Goal: Task Accomplishment & Management: Use online tool/utility

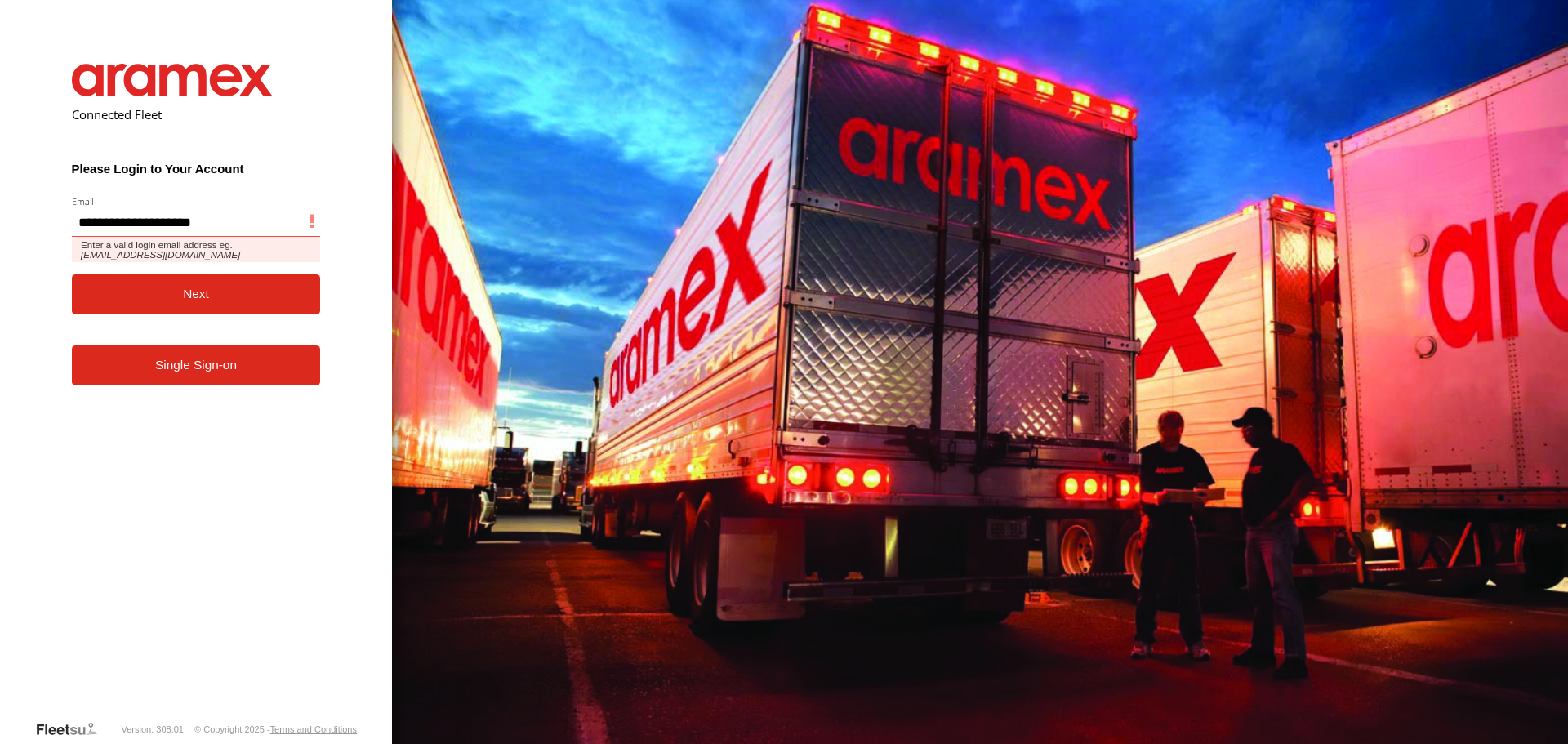
type input "**********"
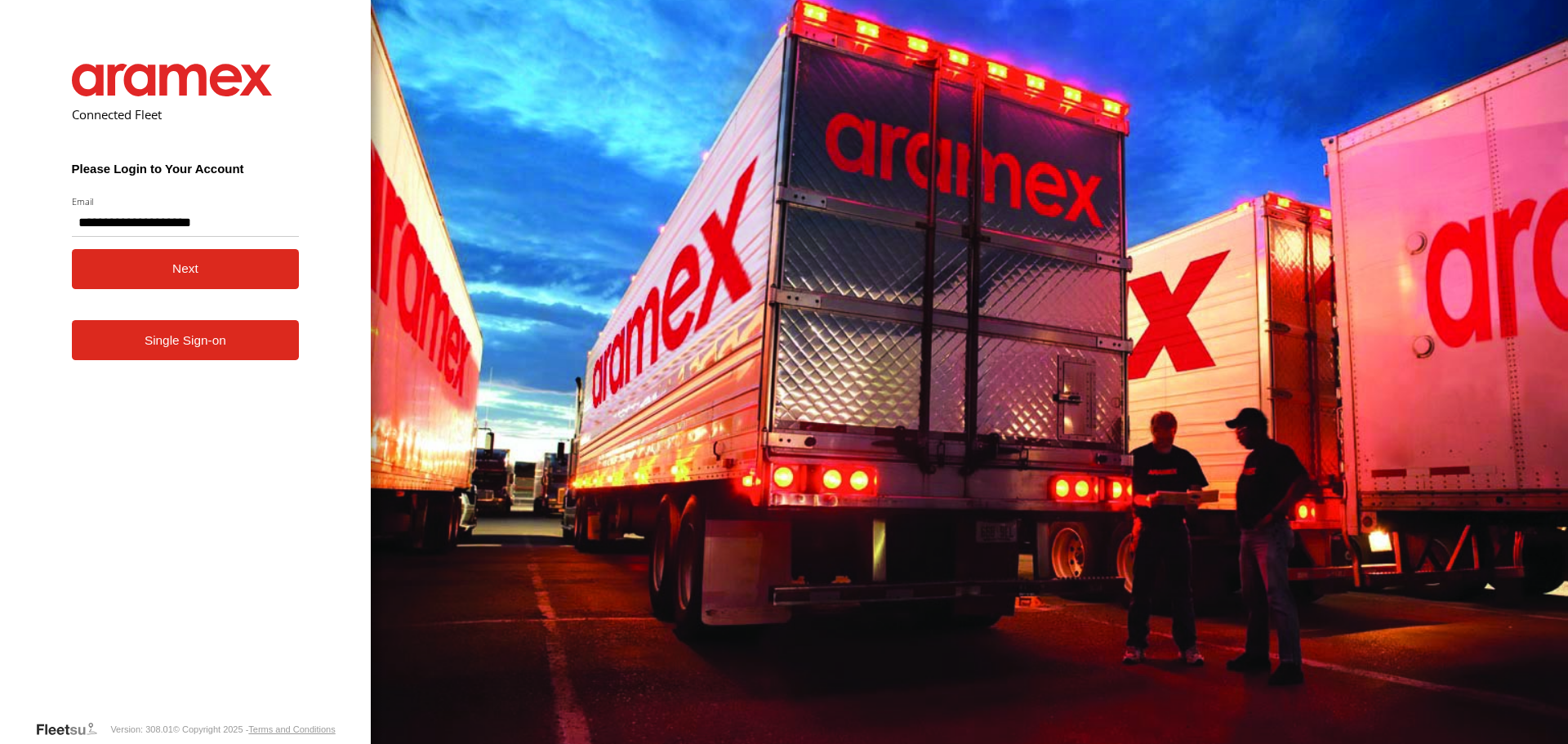
click at [172, 272] on button "Next" at bounding box center [185, 269] width 228 height 40
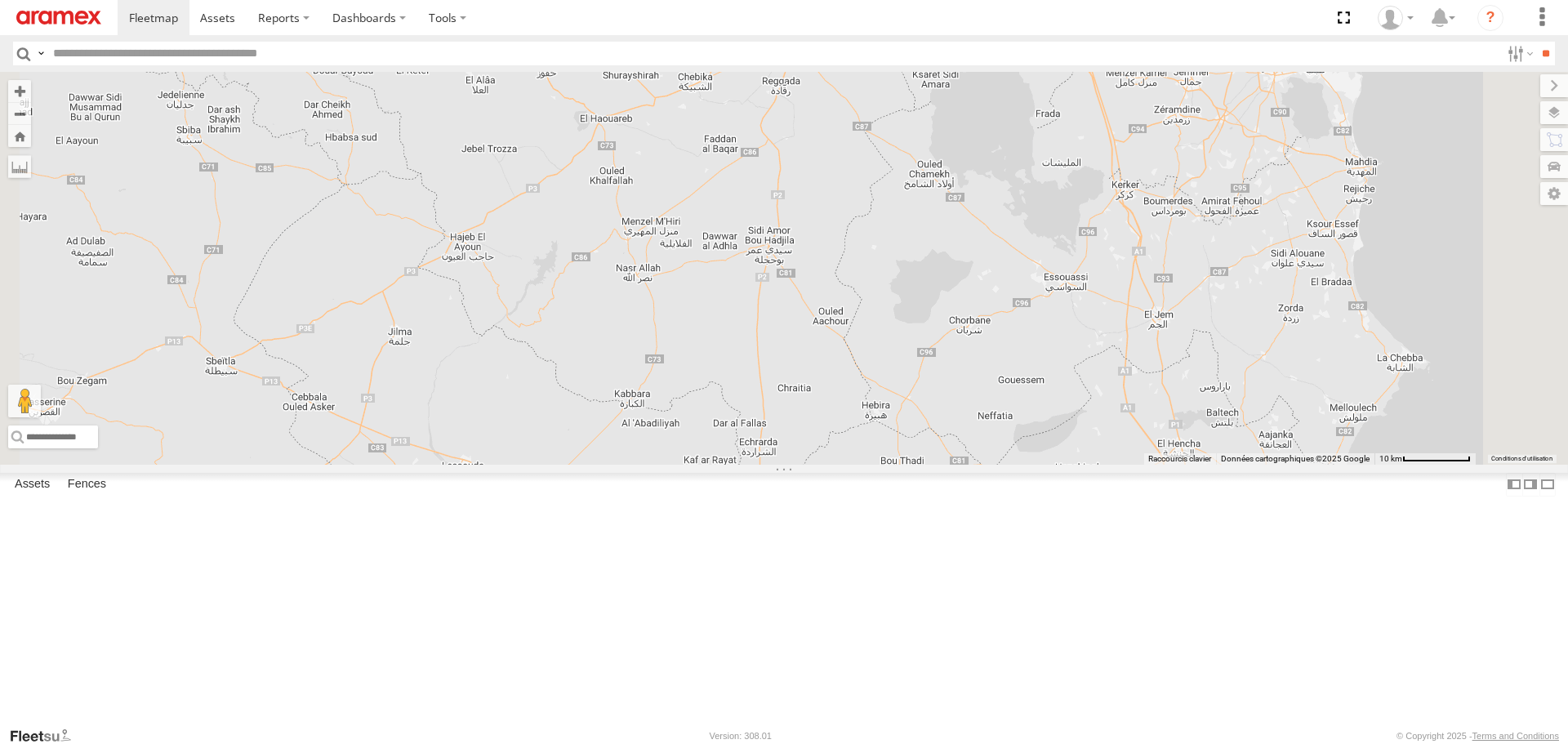
drag, startPoint x: 1221, startPoint y: 153, endPoint x: 1103, endPoint y: 322, distance: 206.1
click at [1103, 322] on div "245 TU 4334 2" at bounding box center [784, 267] width 1568 height 392
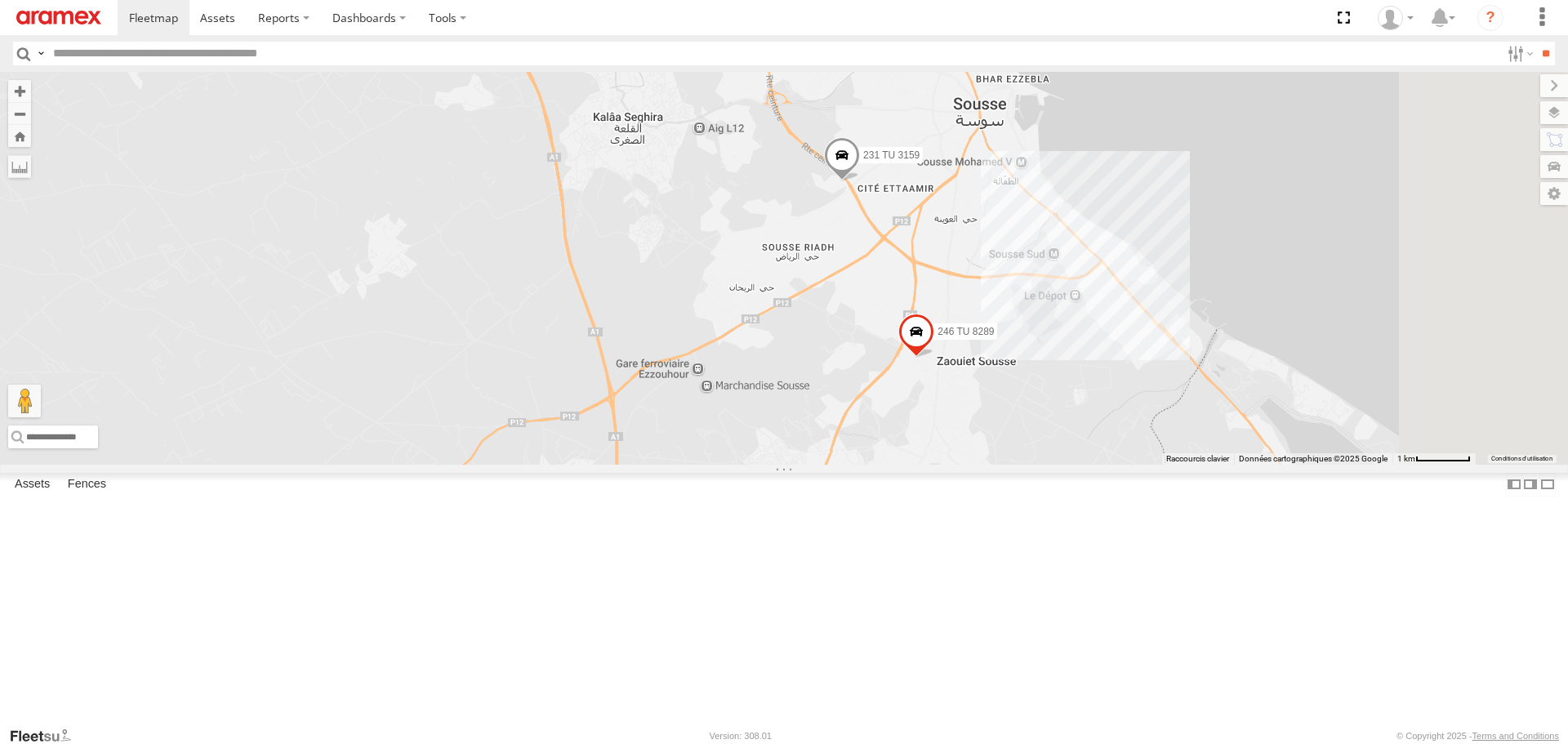
drag, startPoint x: 1204, startPoint y: 472, endPoint x: 1016, endPoint y: 432, distance: 192.2
click at [1021, 435] on div "245 TU 4334 231 TU 3159 246 TU 8289" at bounding box center [784, 267] width 1568 height 392
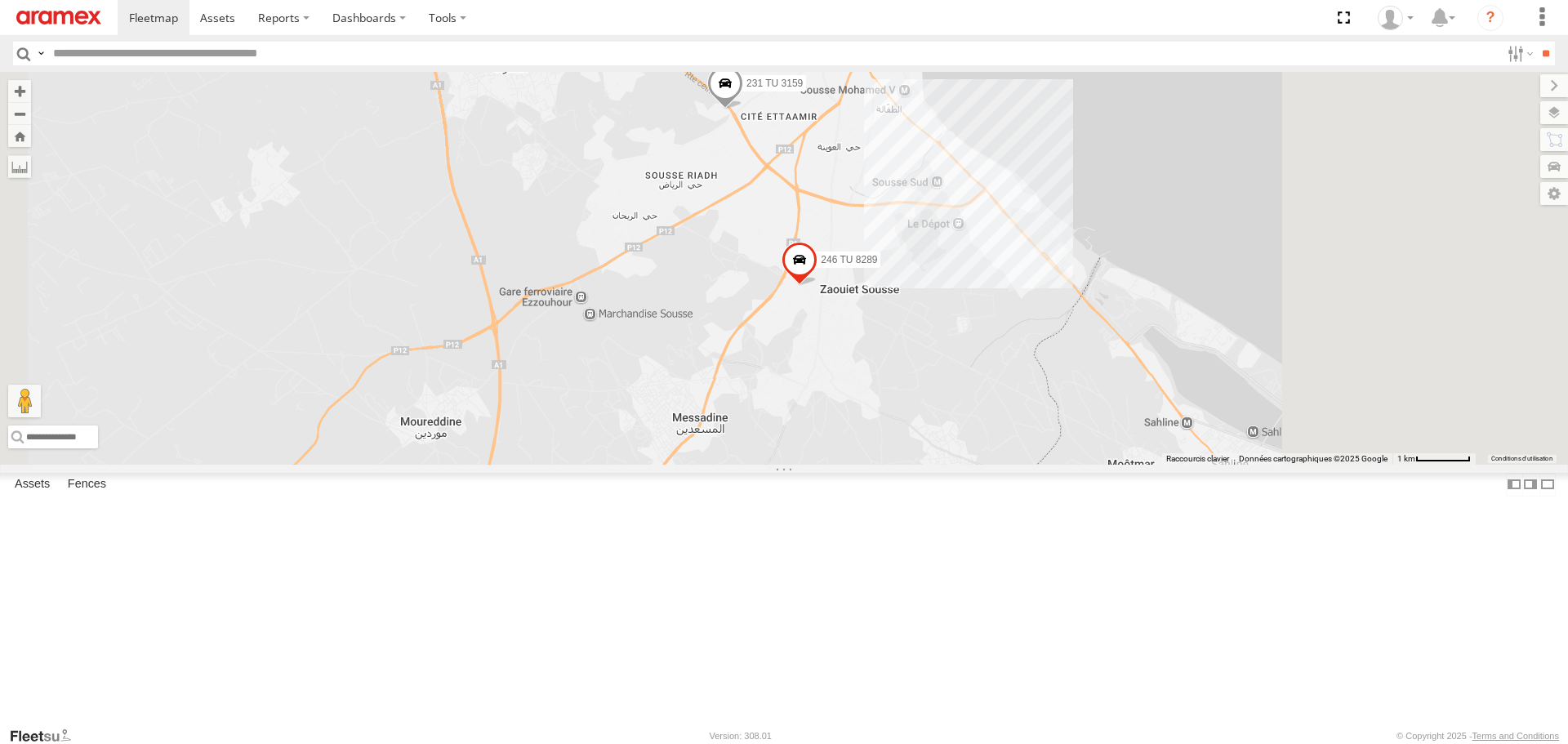
drag, startPoint x: 1051, startPoint y: 436, endPoint x: 931, endPoint y: 378, distance: 133.3
click at [931, 378] on div "245 TU 4334 231 TU 3159 246 TU 8289" at bounding box center [784, 267] width 1568 height 392
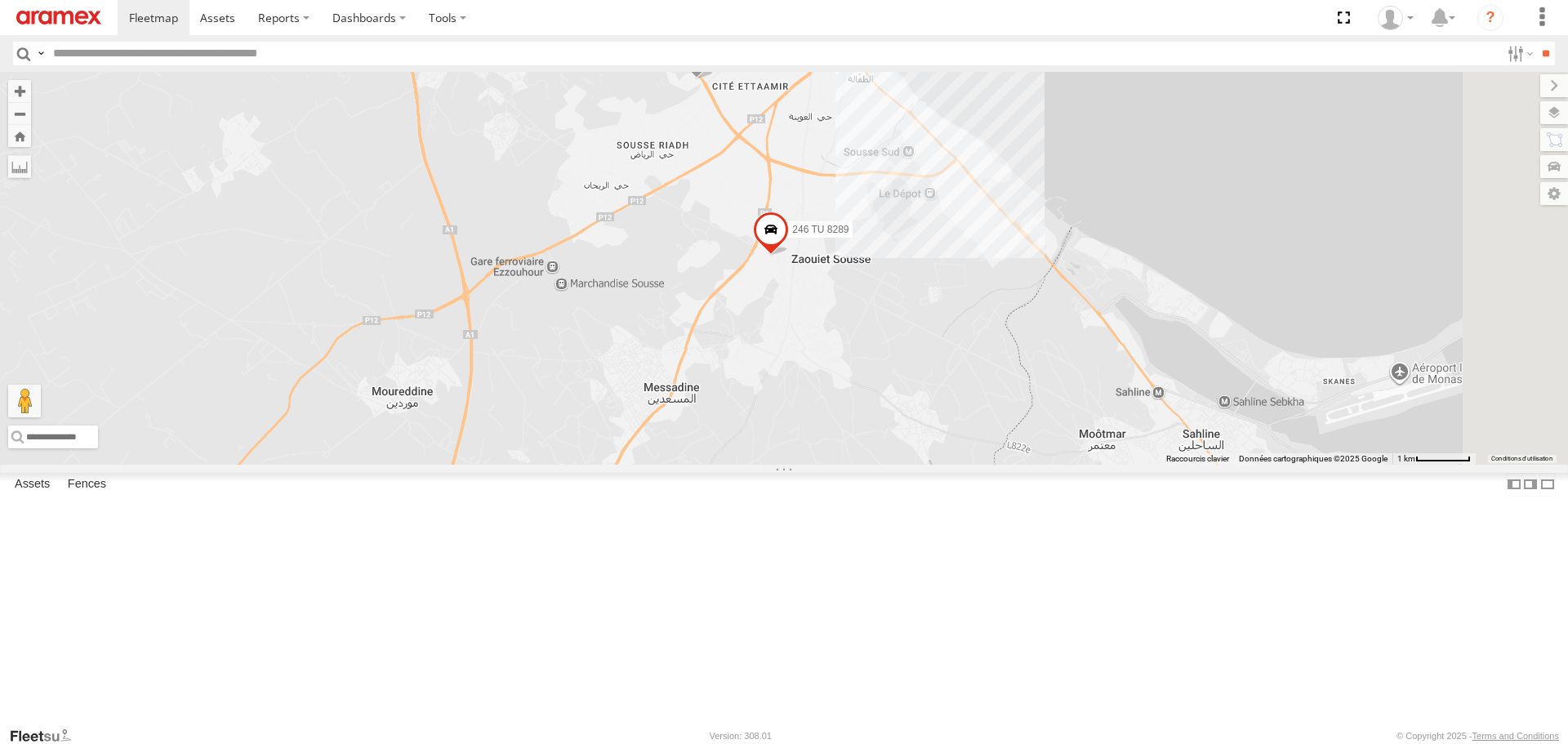
click at [789, 256] on span at bounding box center [771, 235] width 36 height 44
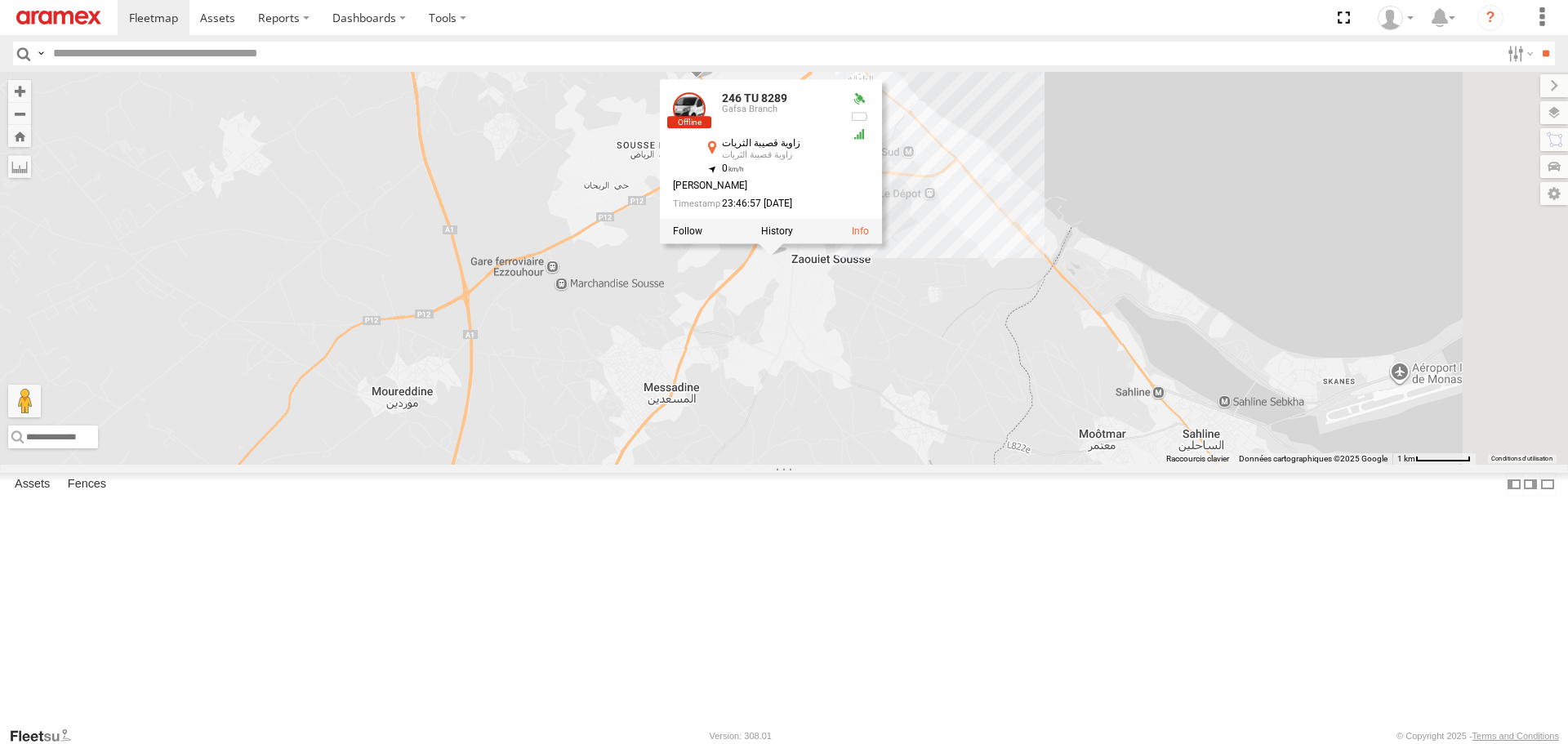
click at [916, 410] on div "245 TU 4334 231 TU 3159 246 TU 8289 246 TU 8289 [GEOGRAPHIC_DATA] الثريات زاوية…" at bounding box center [784, 267] width 1568 height 392
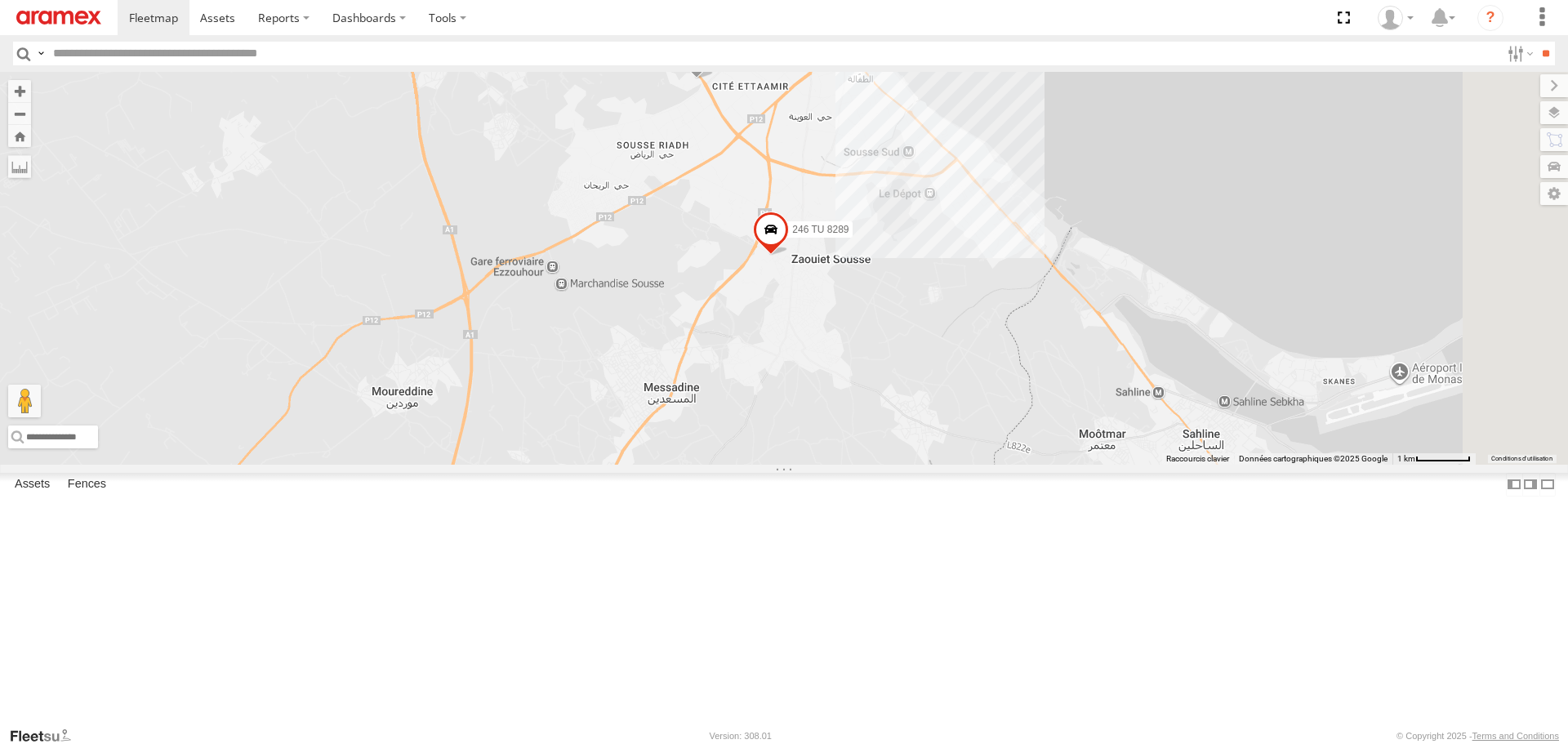
click at [0, 0] on div "246 TU 8280" at bounding box center [0, 0] width 0 height 0
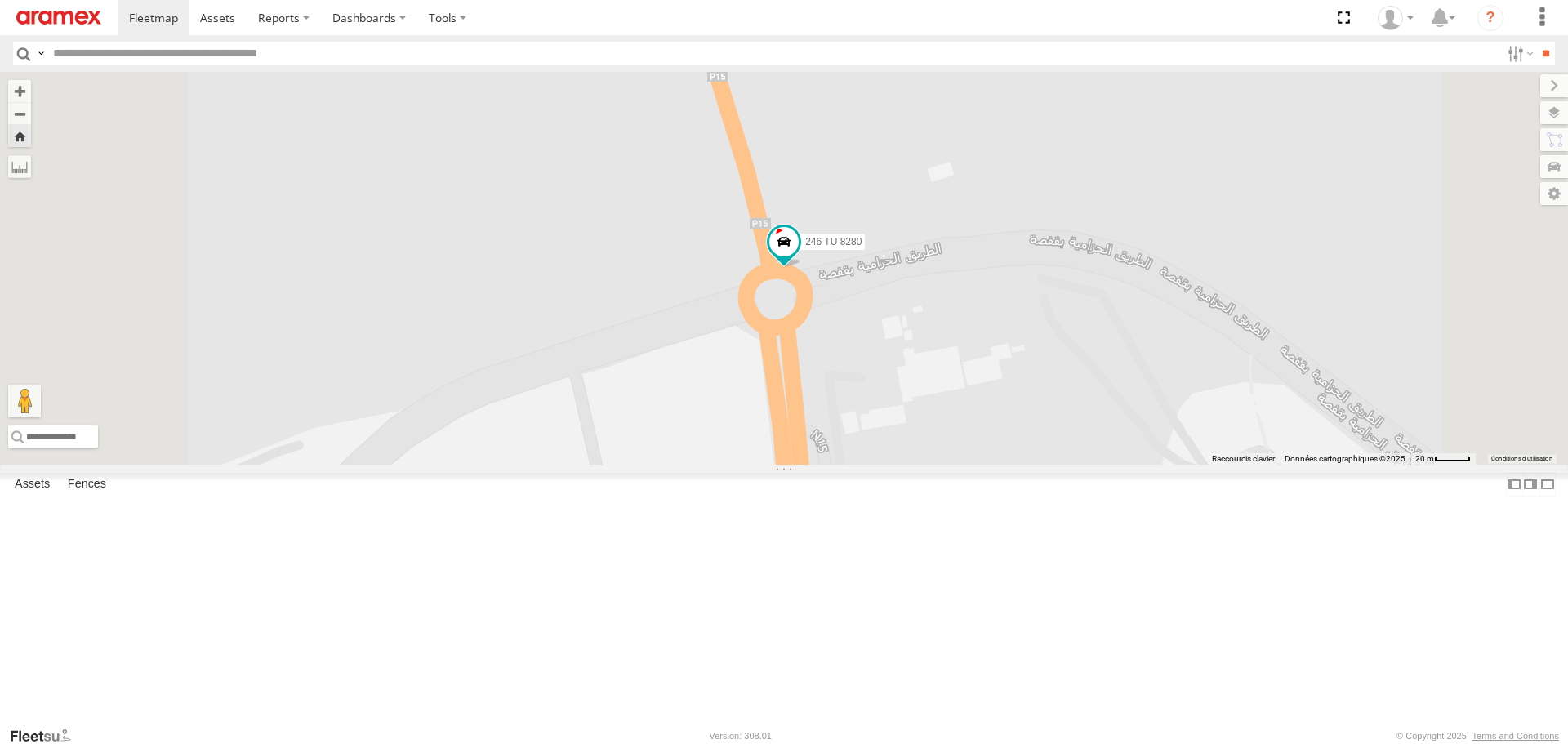
click at [0, 0] on div "231 TU 3163" at bounding box center [0, 0] width 0 height 0
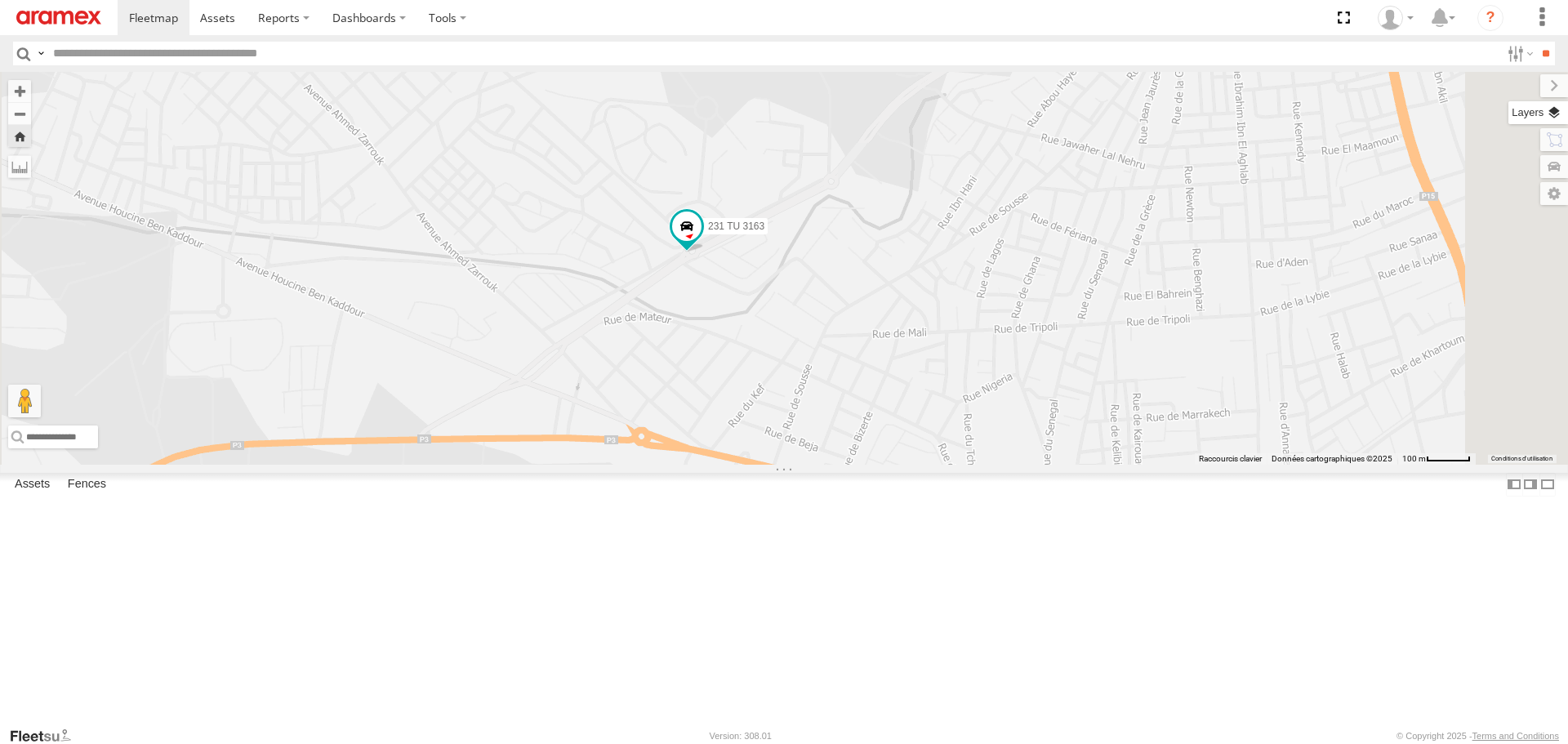
click at [1552, 120] on label at bounding box center [1538, 113] width 60 height 23
click at [0, 0] on span "Basemaps" at bounding box center [0, 0] width 0 height 0
click at [0, 0] on span "Satellite + Roadmap" at bounding box center [0, 0] width 0 height 0
